Goal: Obtain resource: Download file/media

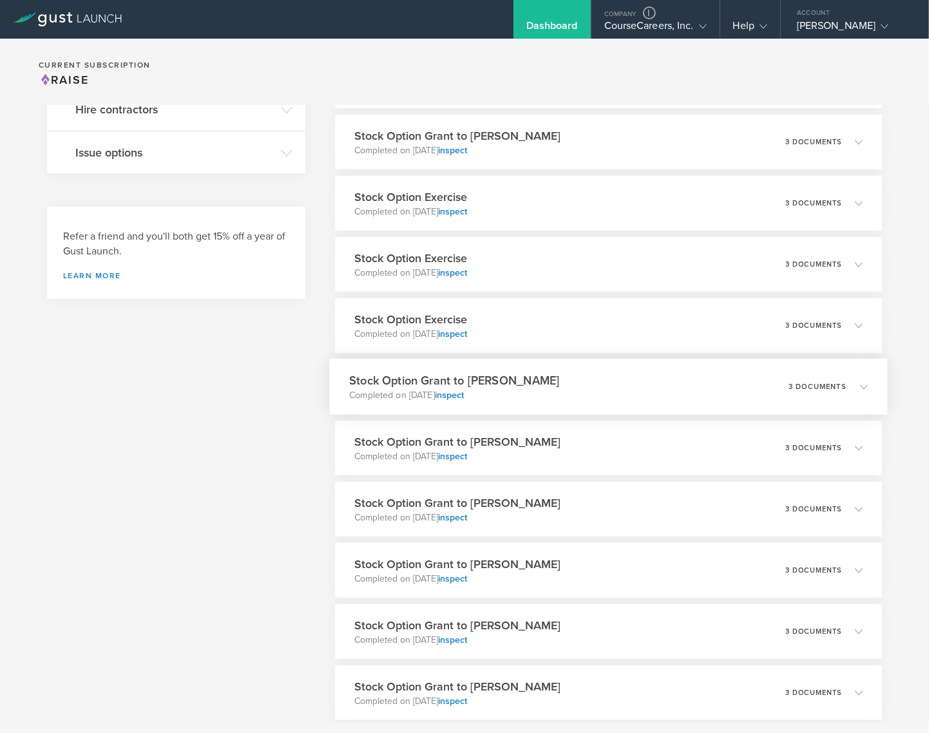
scroll to position [508, 0]
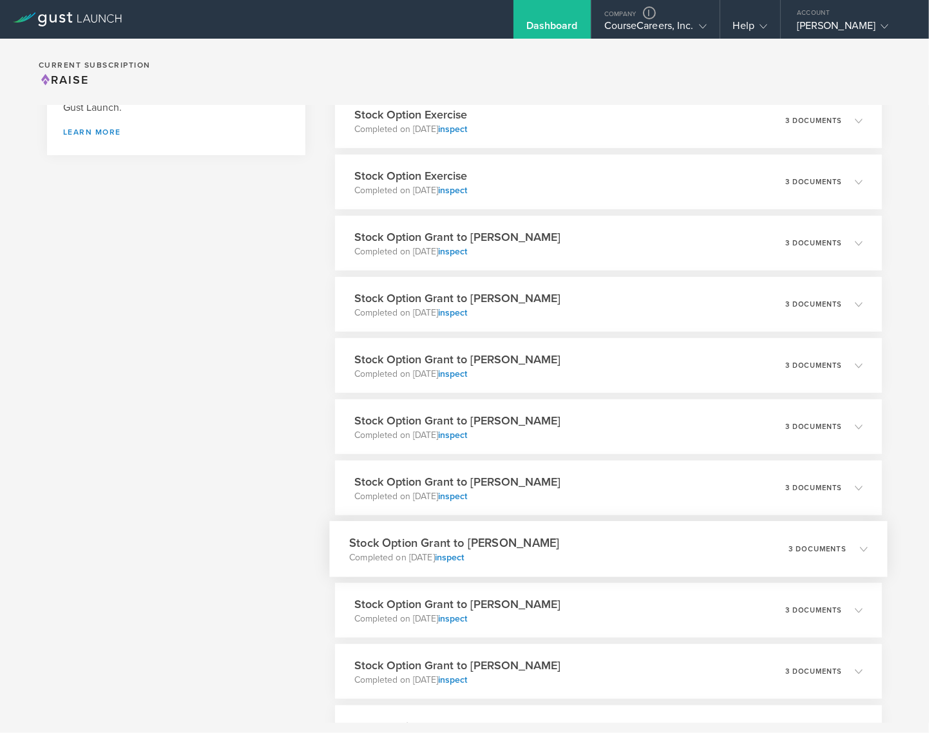
click at [625, 546] on div "Stock Option Grant to Cole Kirkpatrick Completed on May 2, 2025 inspect 3 docum…" at bounding box center [609, 549] width 558 height 56
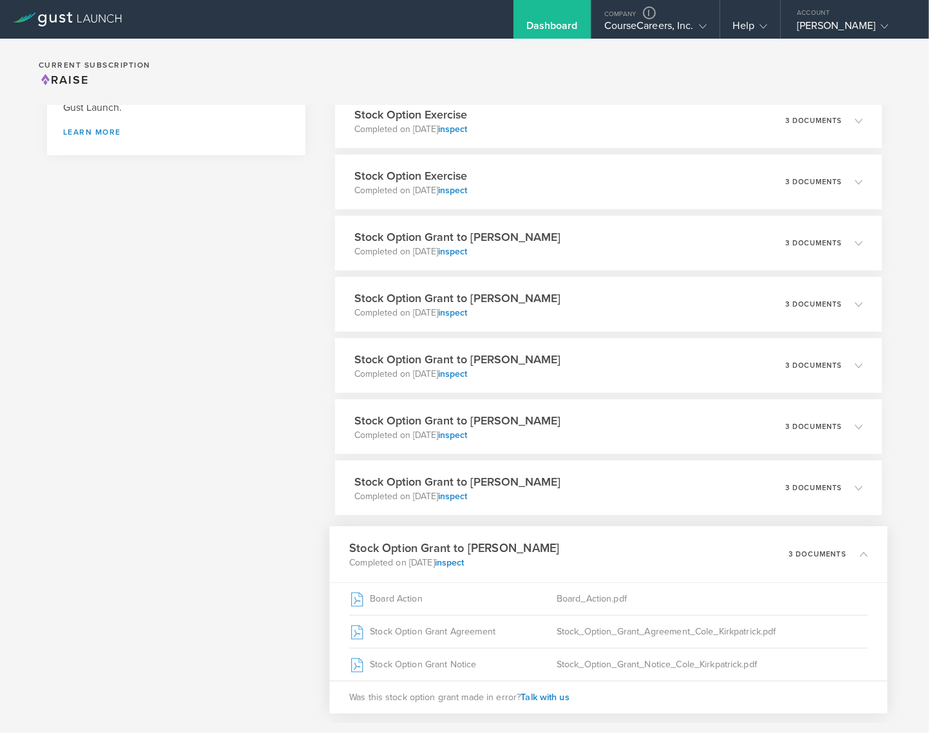
scroll to position [533, 0]
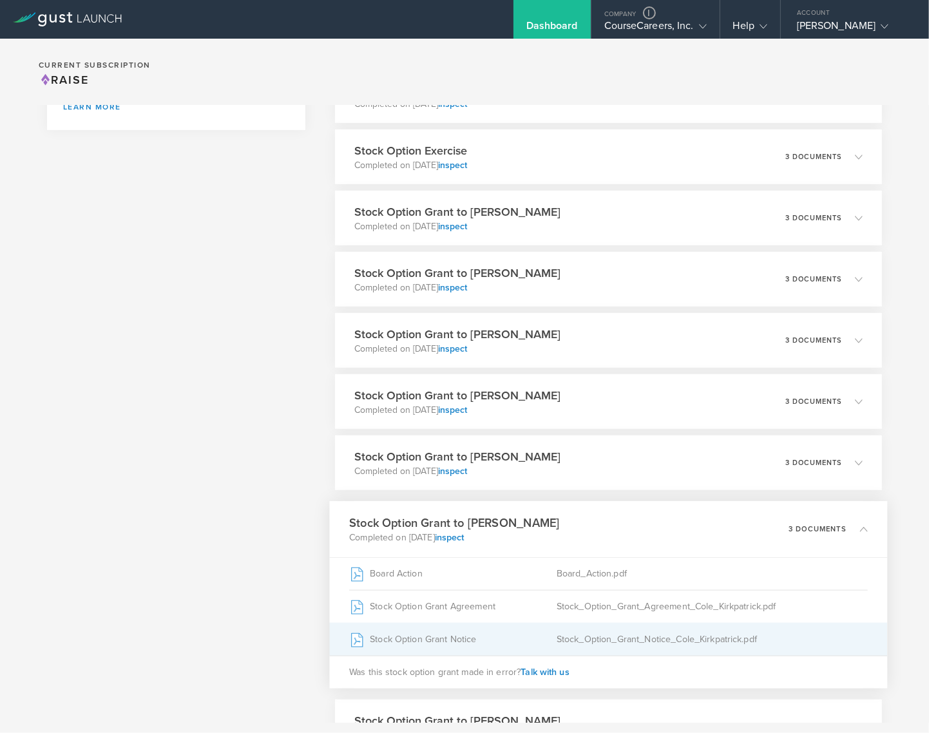
click at [440, 644] on div "Stock Option Grant Notice" at bounding box center [453, 640] width 208 height 32
click at [434, 637] on div "Stock Option Grant Notice" at bounding box center [453, 640] width 208 height 32
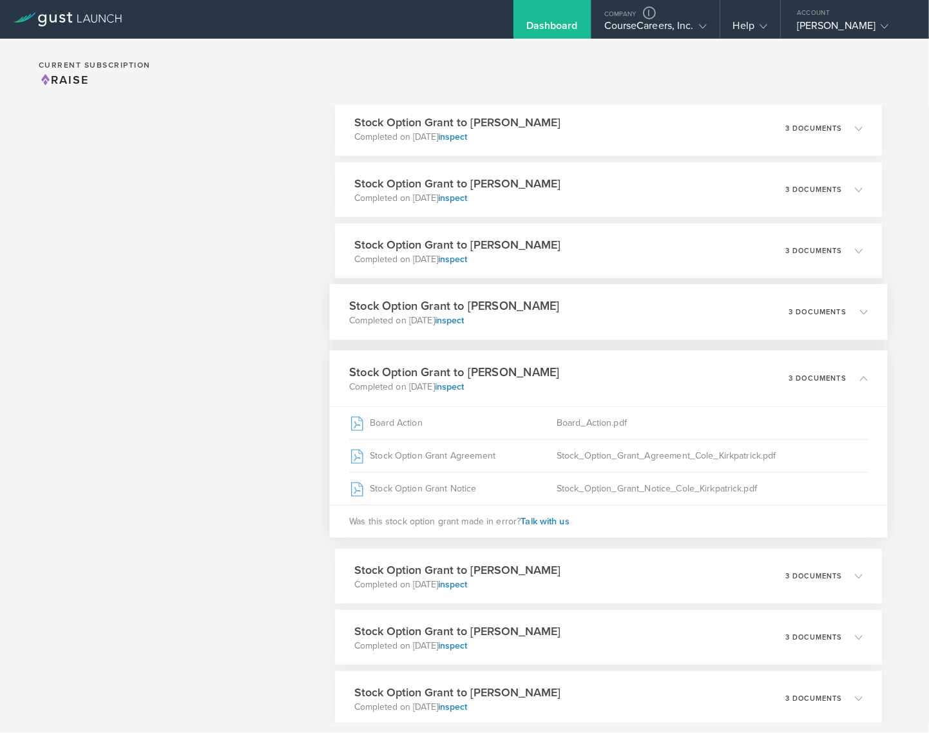
scroll to position [704, 0]
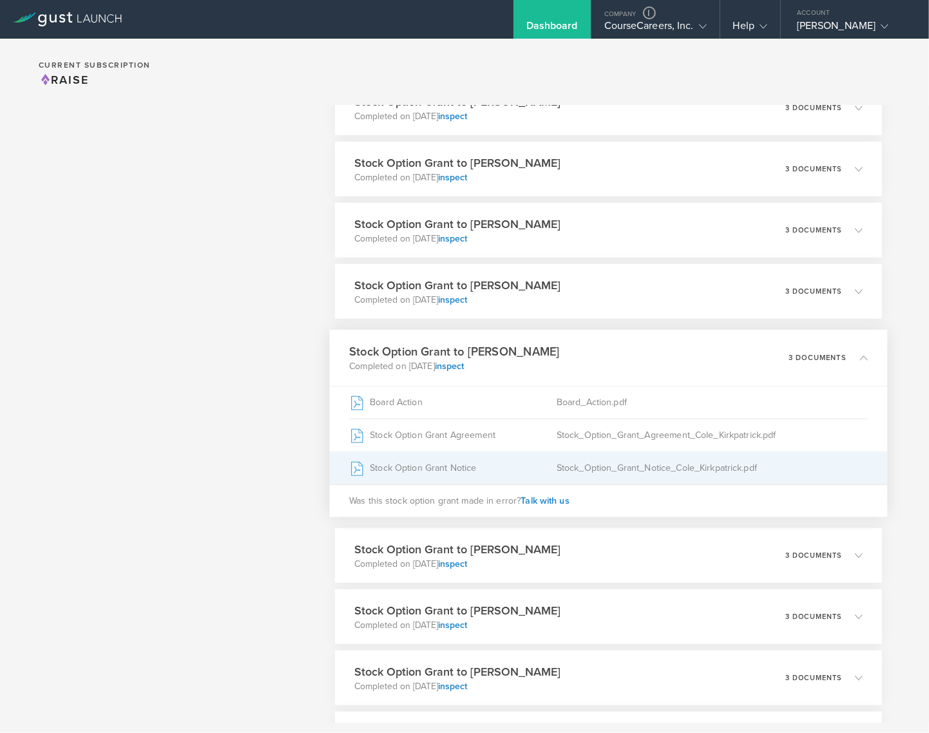
click at [458, 467] on div "Stock Option Grant Notice" at bounding box center [453, 468] width 208 height 32
click at [469, 465] on div "Stock Option Grant Notice" at bounding box center [453, 468] width 208 height 32
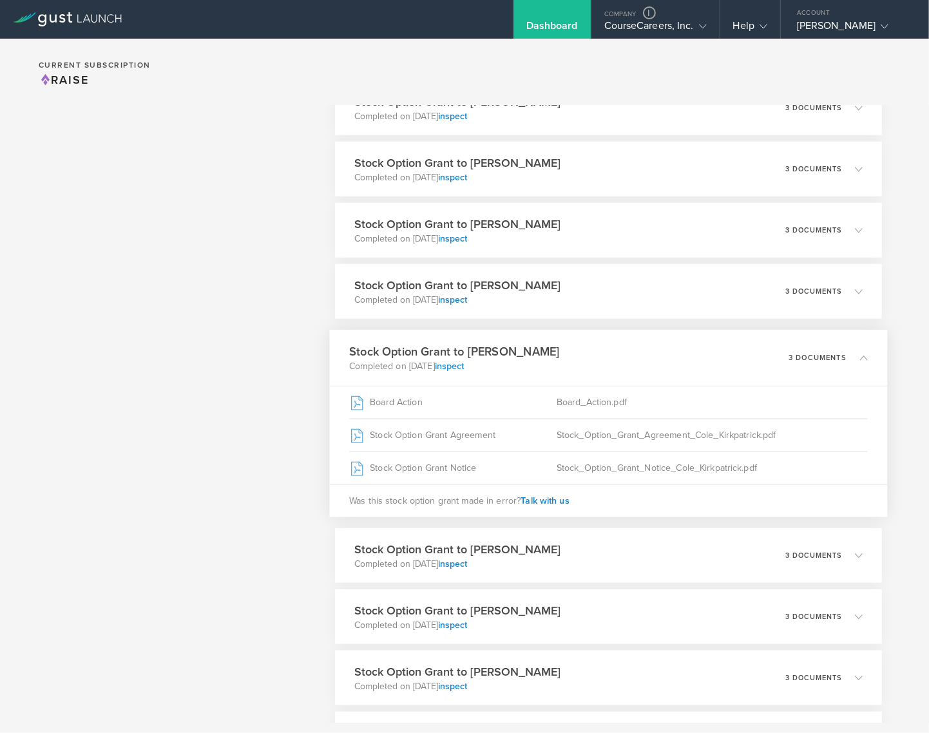
click at [465, 369] on link "inspect" at bounding box center [450, 366] width 30 height 11
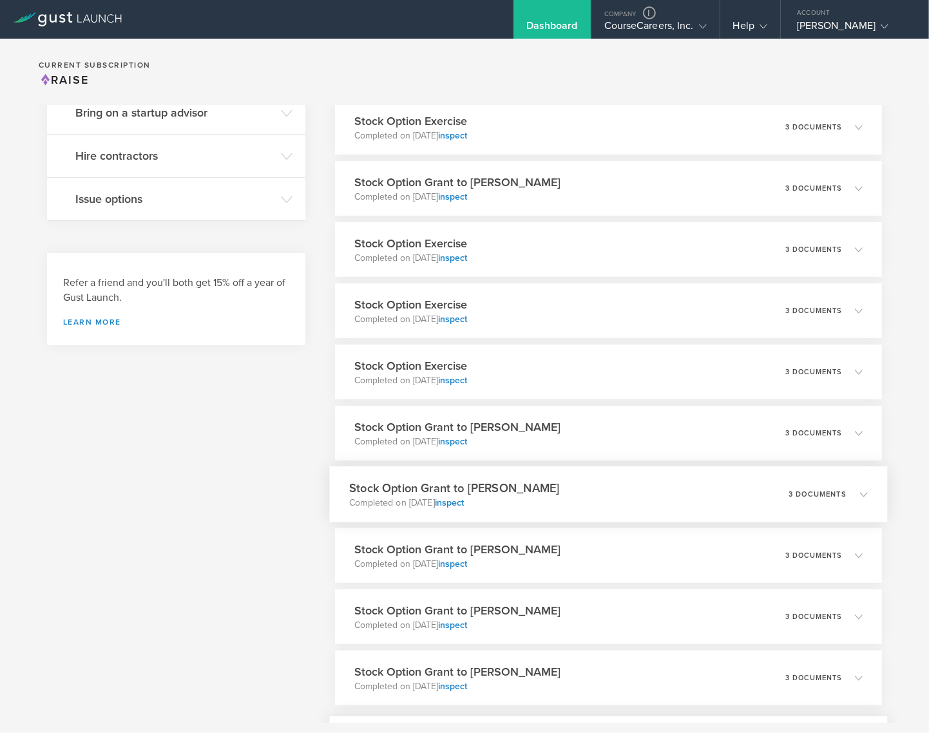
scroll to position [189, 0]
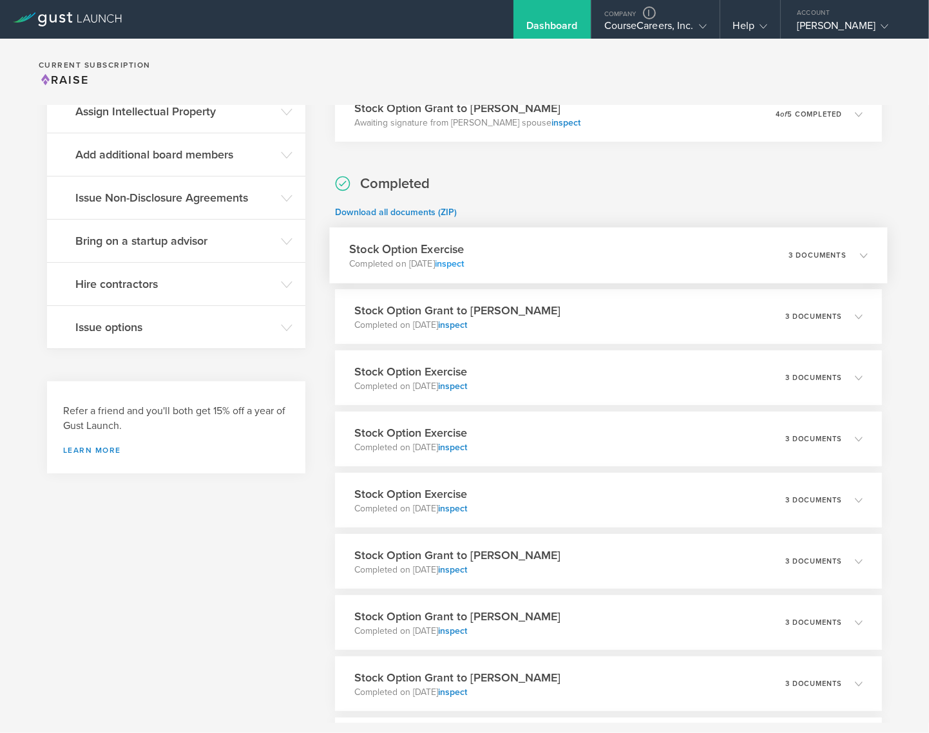
click at [465, 266] on link "inspect" at bounding box center [450, 263] width 30 height 11
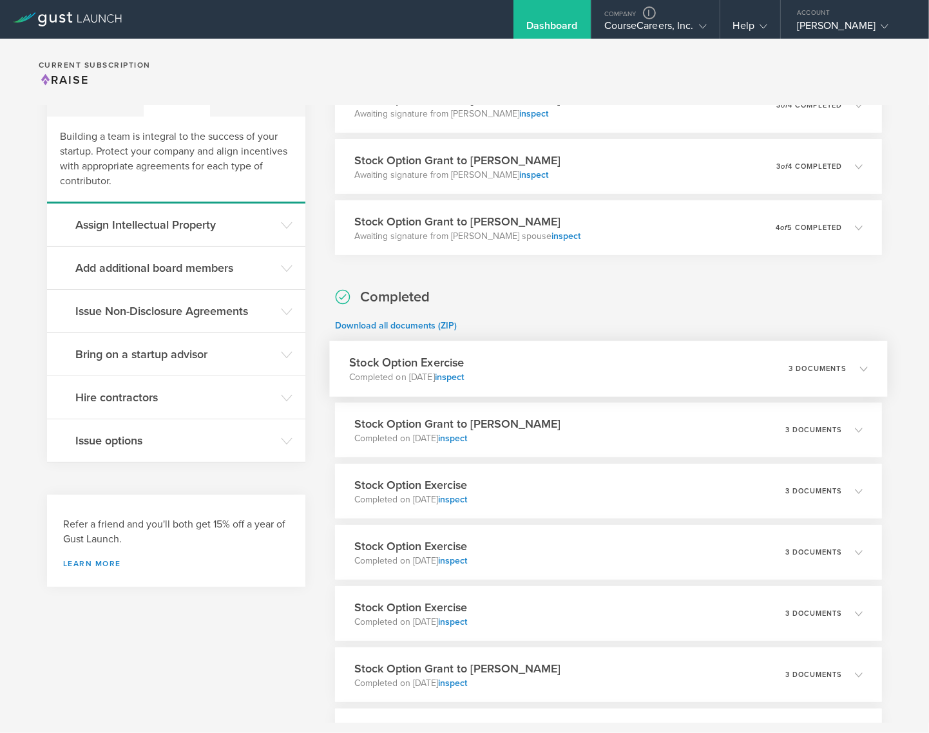
scroll to position [0, 0]
